Goal: Task Accomplishment & Management: Manage account settings

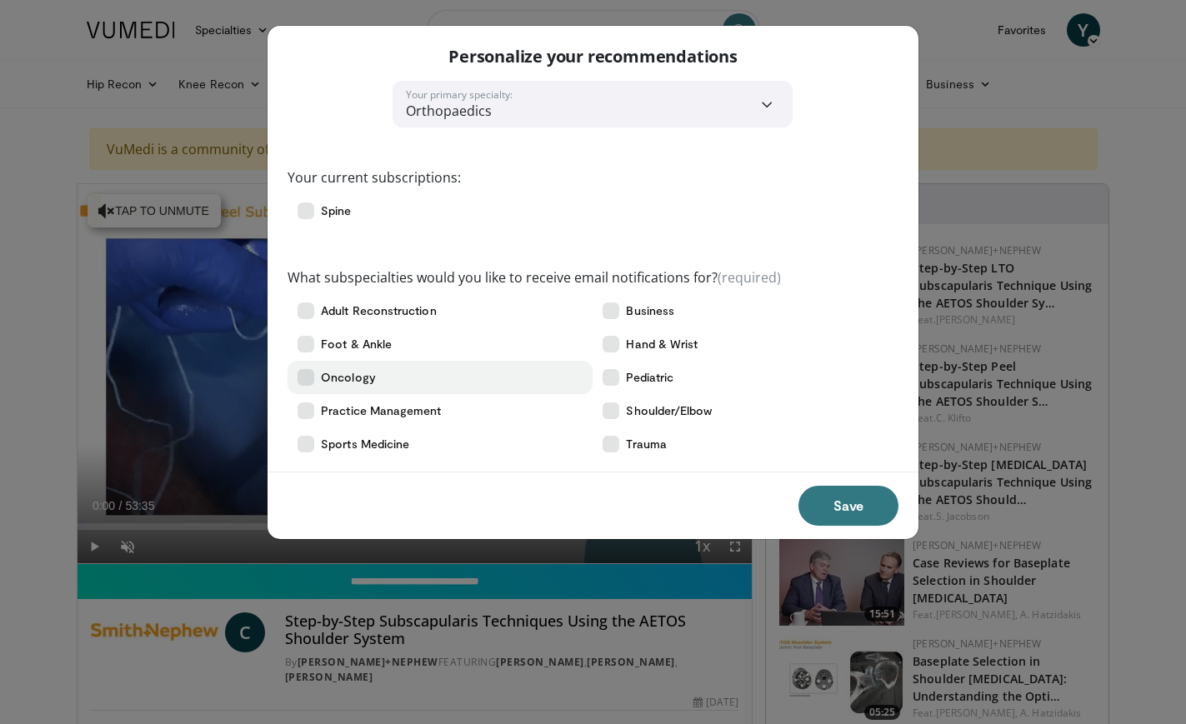
click at [307, 380] on icon at bounding box center [305, 377] width 17 height 17
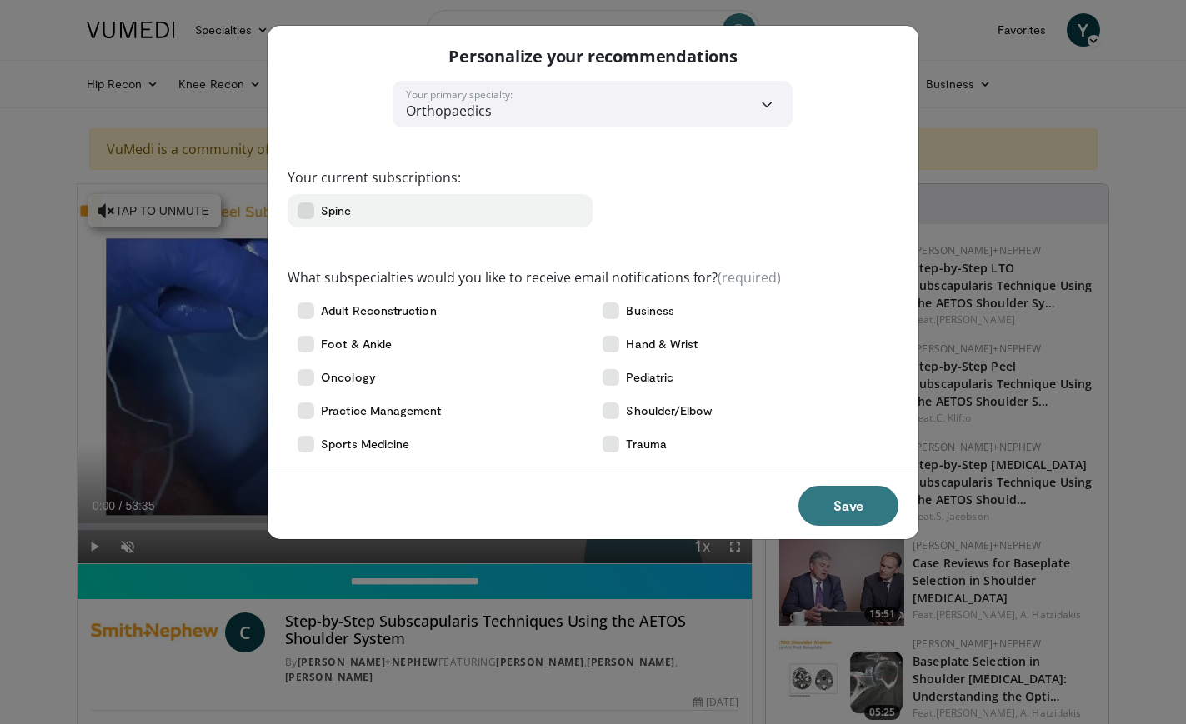
click at [307, 207] on icon at bounding box center [305, 210] width 17 height 17
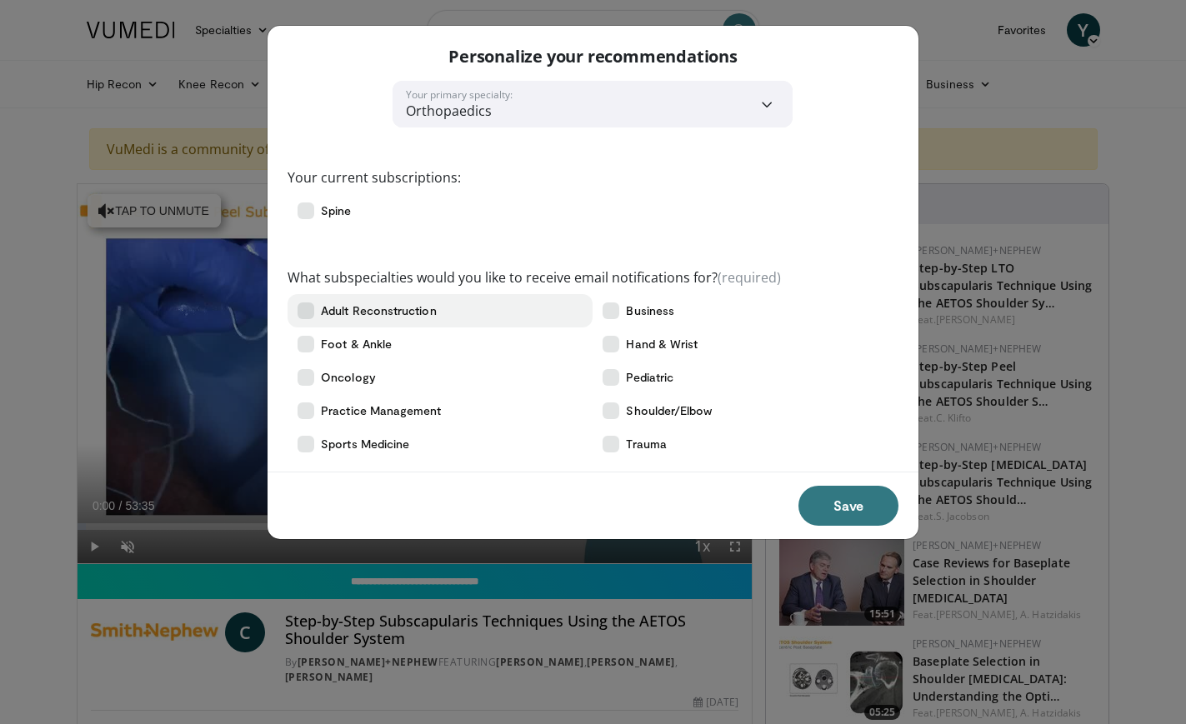
click at [307, 310] on icon at bounding box center [305, 310] width 17 height 17
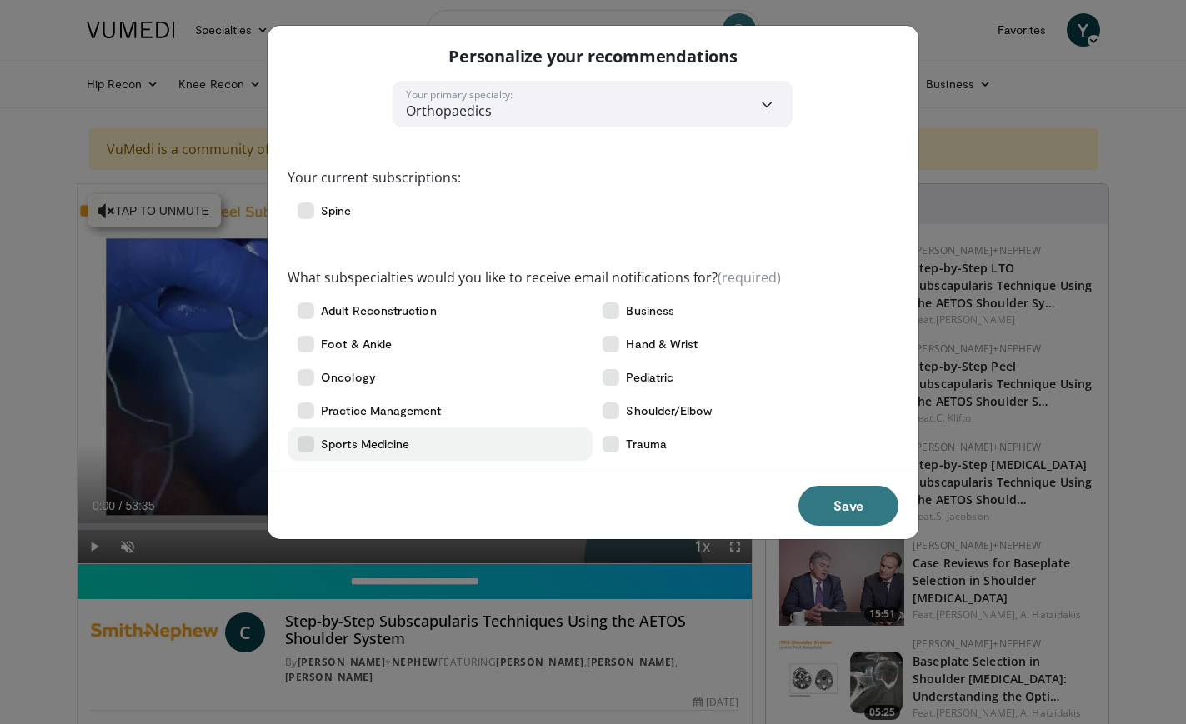
click at [307, 442] on icon at bounding box center [305, 444] width 17 height 17
click at [836, 506] on button "Save" at bounding box center [848, 506] width 100 height 40
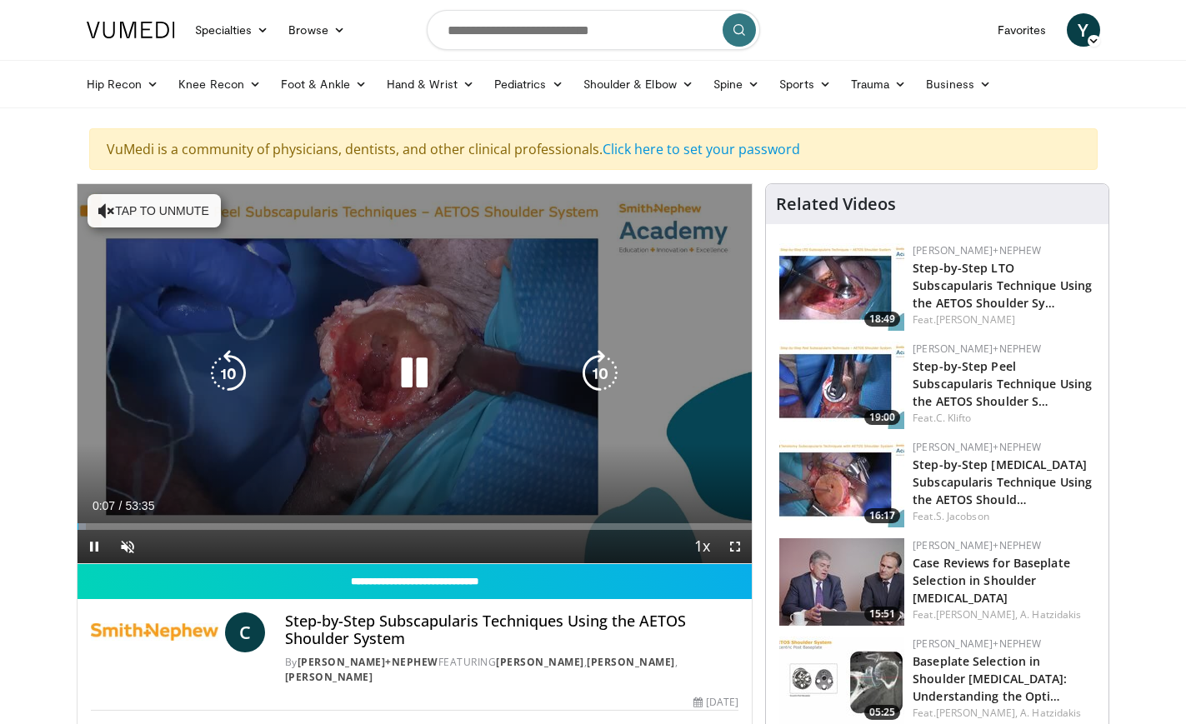
click at [418, 367] on icon "Video Player" at bounding box center [414, 373] width 47 height 47
click at [412, 372] on icon "Video Player" at bounding box center [414, 373] width 47 height 47
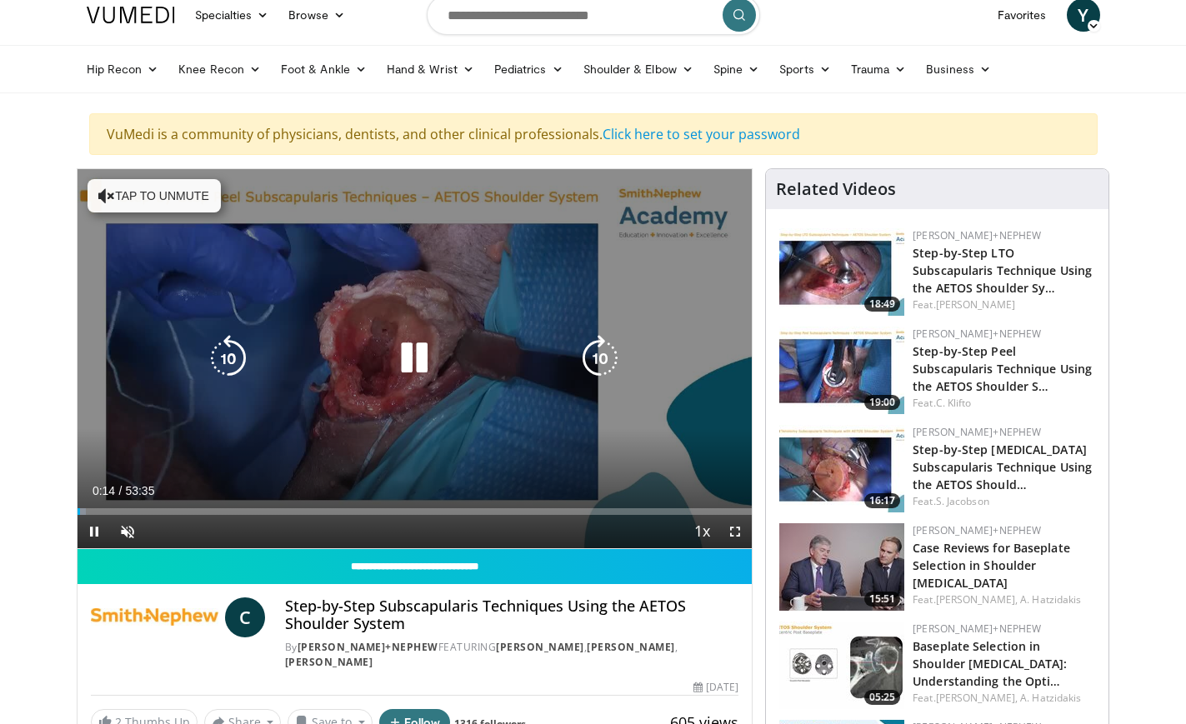
scroll to position [16, 0]
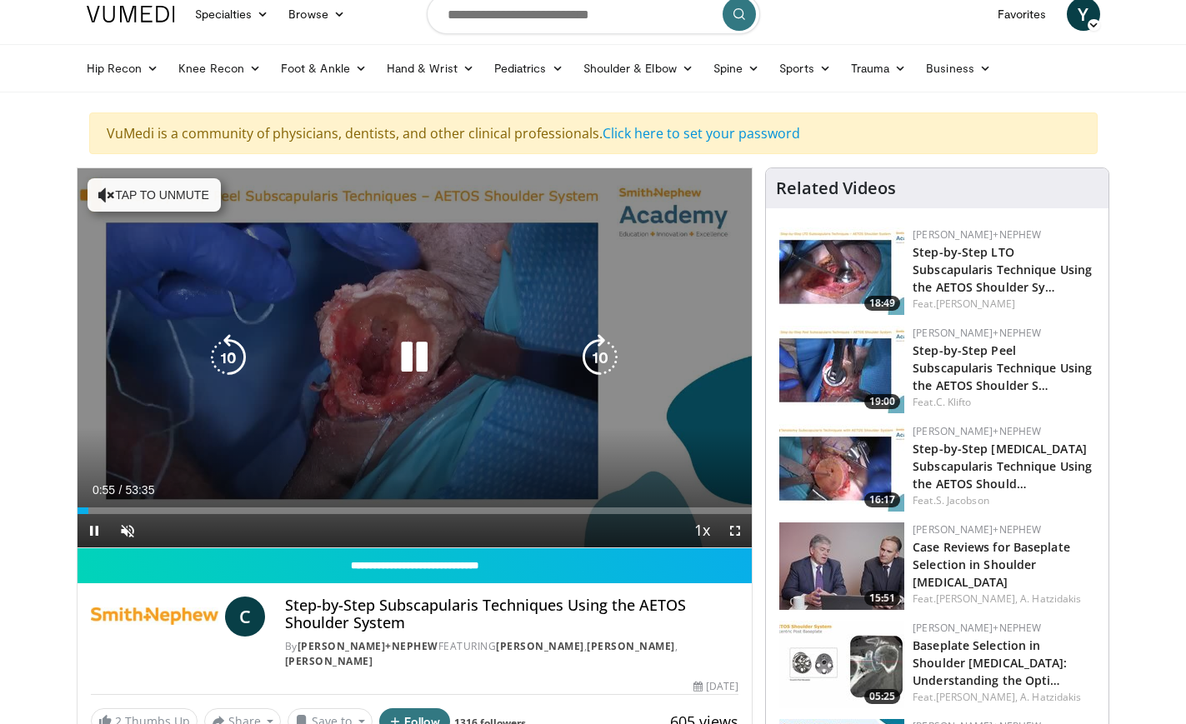
click at [414, 355] on icon "Video Player" at bounding box center [414, 357] width 47 height 47
